Goal: Information Seeking & Learning: Learn about a topic

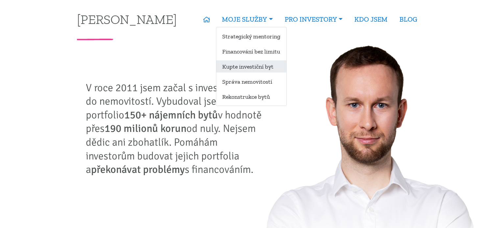
click at [255, 67] on link "Kupte investiční byt" at bounding box center [251, 66] width 70 height 12
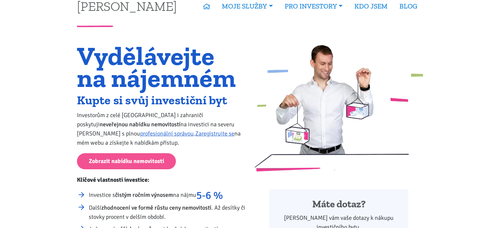
scroll to position [28, 0]
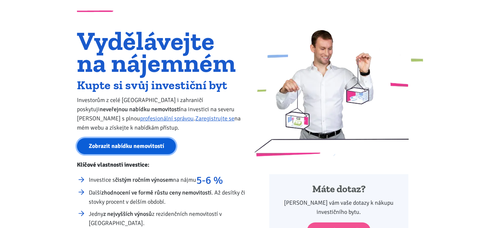
click at [156, 144] on link "Zobrazit nabídku nemovitostí" at bounding box center [126, 146] width 99 height 16
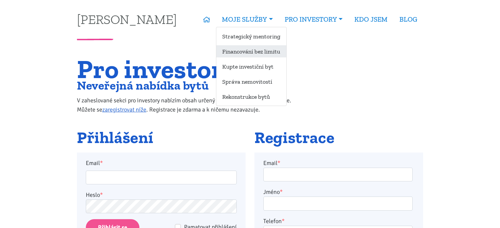
click at [264, 52] on link "Financování bez limitu" at bounding box center [251, 51] width 70 height 12
